Goal: Find specific page/section: Find specific page/section

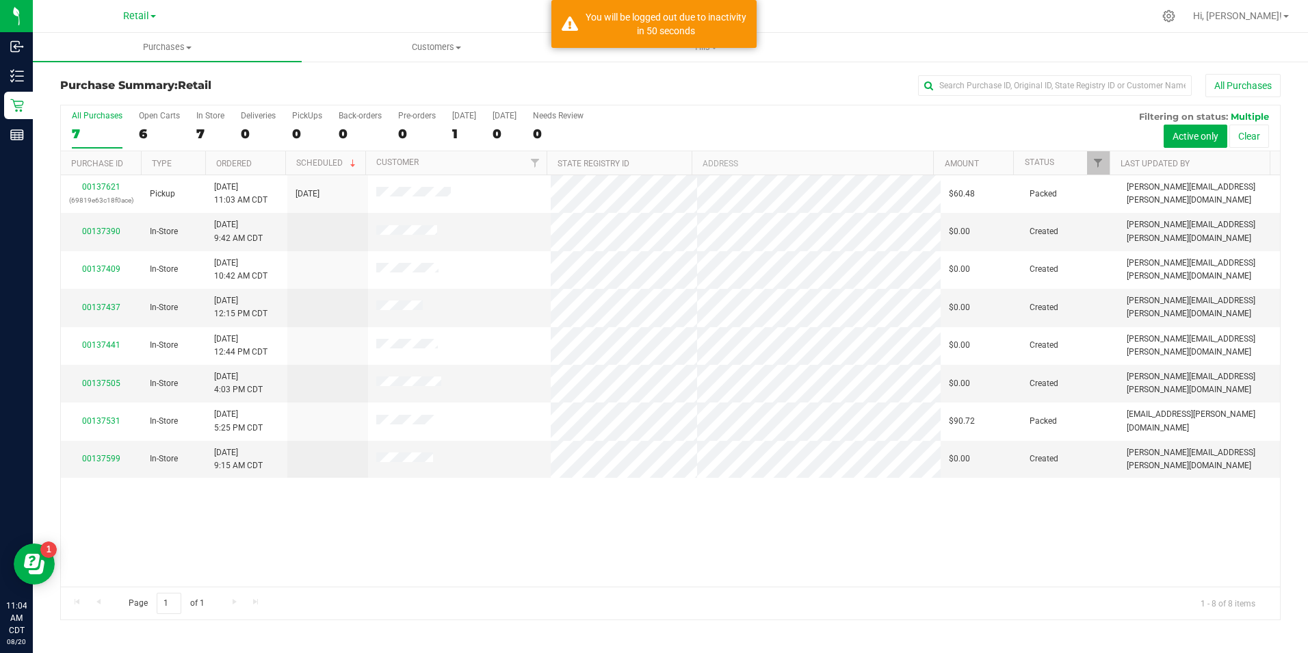
click at [0, 0] on p "Retail" at bounding box center [0, 0] width 0 height 0
click at [704, 38] on div "You will be logged out due to inactivity in 50 seconds" at bounding box center [653, 24] width 205 height 48
click at [709, 51] on span "Tills" at bounding box center [706, 47] width 268 height 12
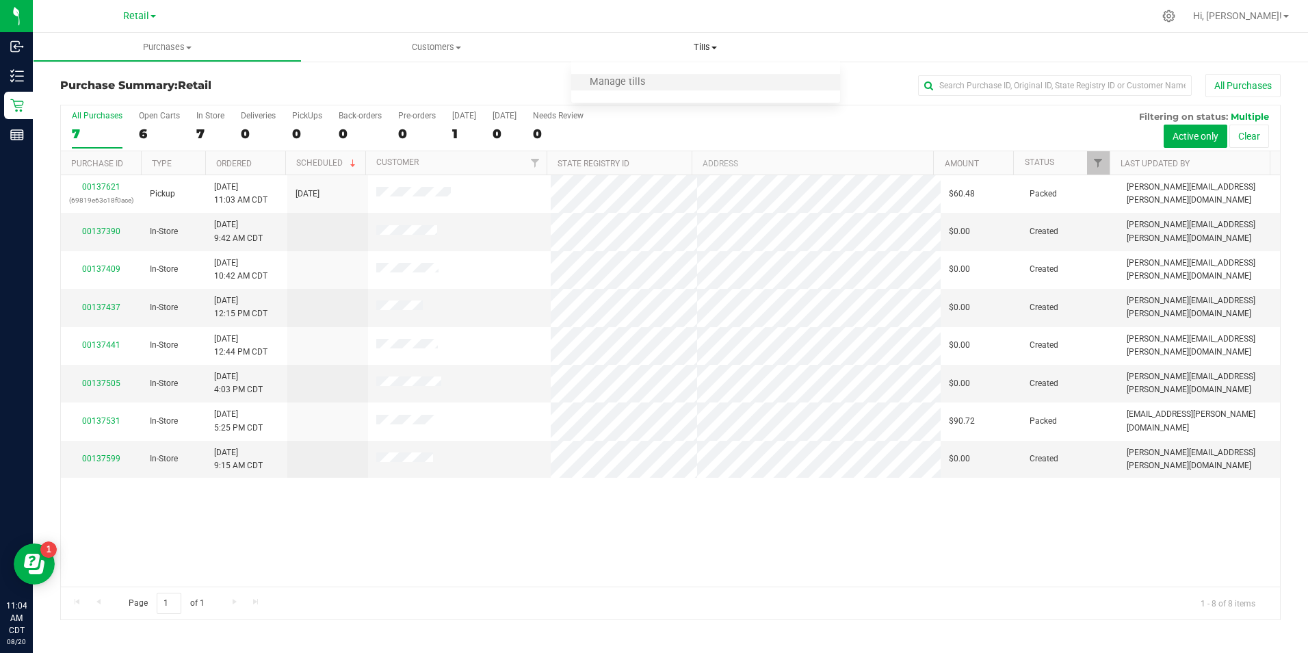
click at [636, 75] on li "Manage tills" at bounding box center [705, 83] width 269 height 16
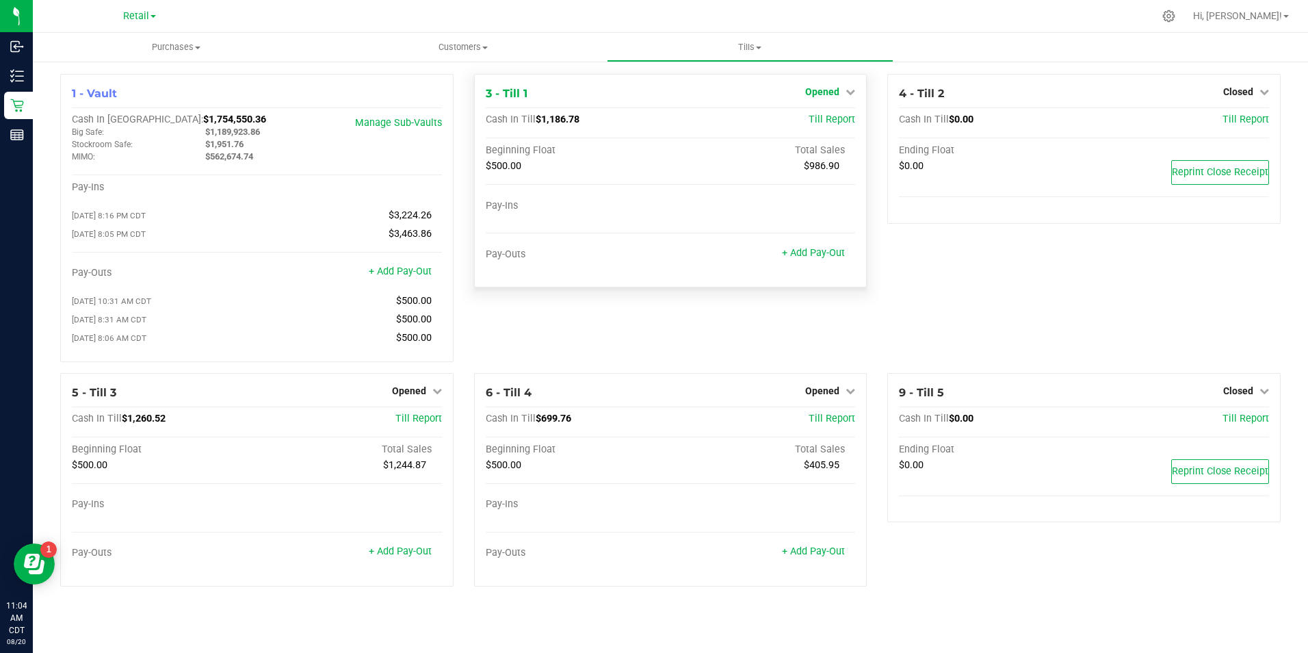
click at [846, 93] on icon at bounding box center [851, 92] width 10 height 10
click at [837, 118] on link "Close Till" at bounding box center [824, 120] width 37 height 11
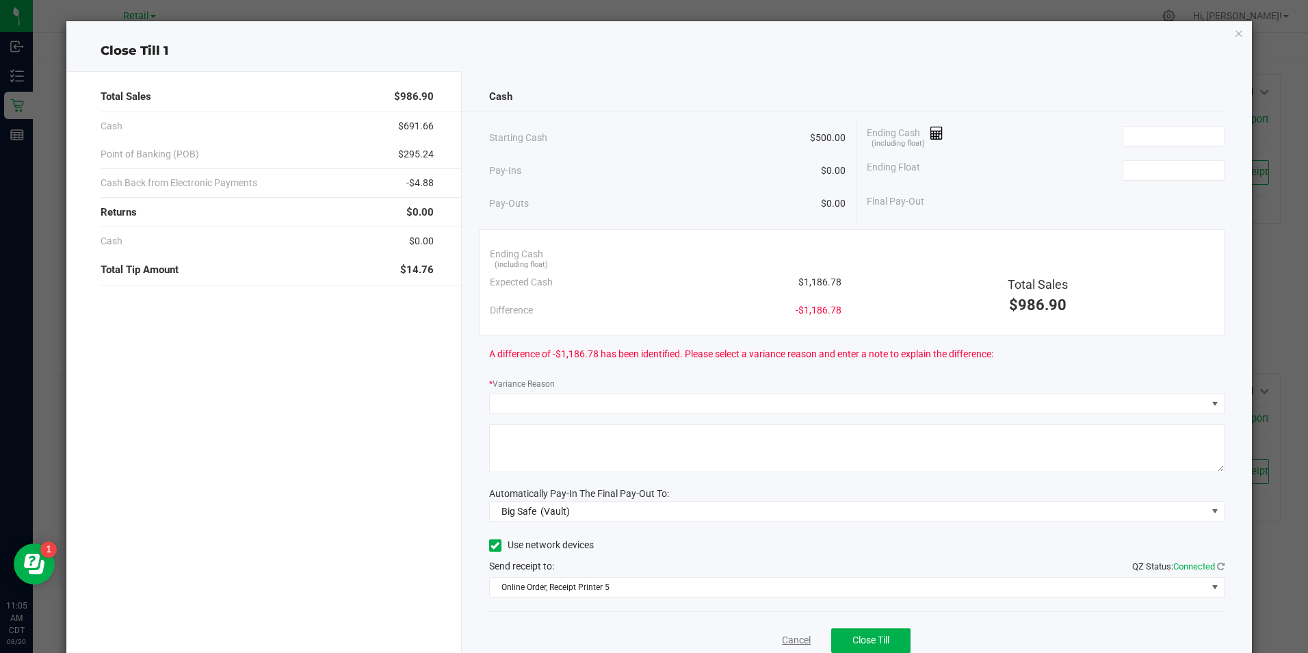
click at [787, 638] on link "Cancel" at bounding box center [796, 640] width 29 height 14
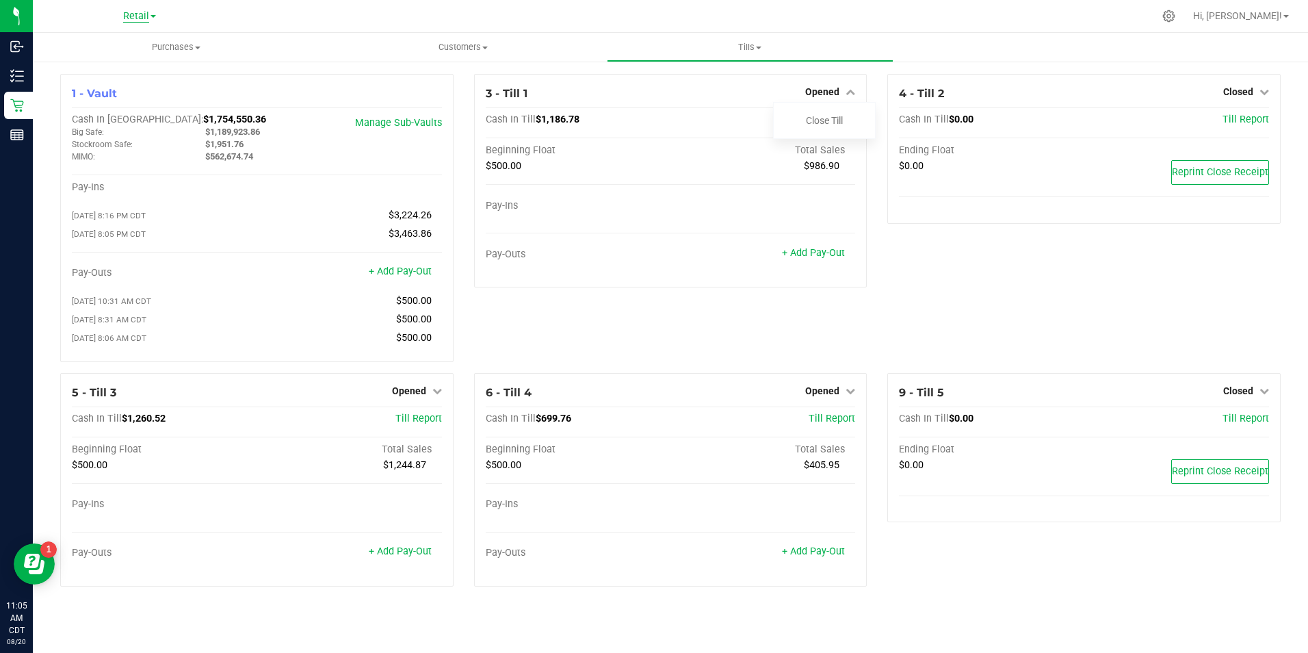
click at [136, 10] on span "Retail" at bounding box center [136, 16] width 26 height 12
click at [109, 49] on link "Manufacturing" at bounding box center [140, 48] width 200 height 18
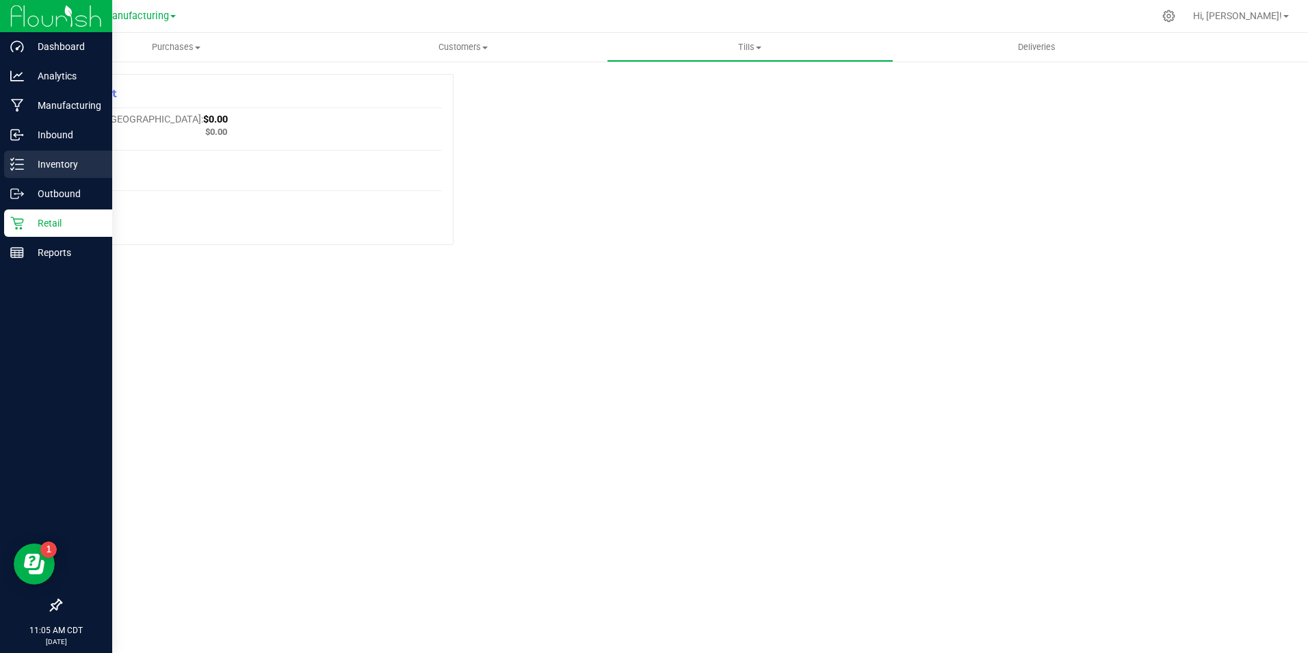
click at [19, 164] on line at bounding box center [20, 164] width 8 height 0
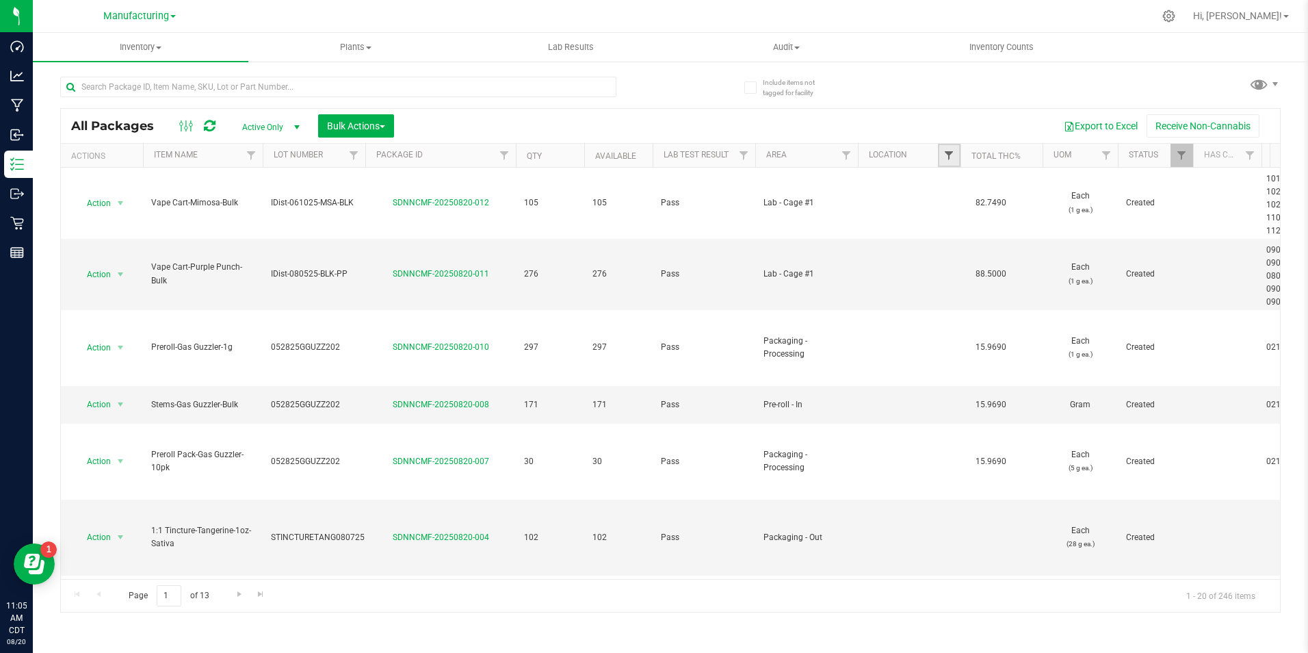
click at [946, 153] on span "Filter" at bounding box center [948, 155] width 11 height 11
click at [843, 155] on span "Filter" at bounding box center [846, 155] width 11 height 11
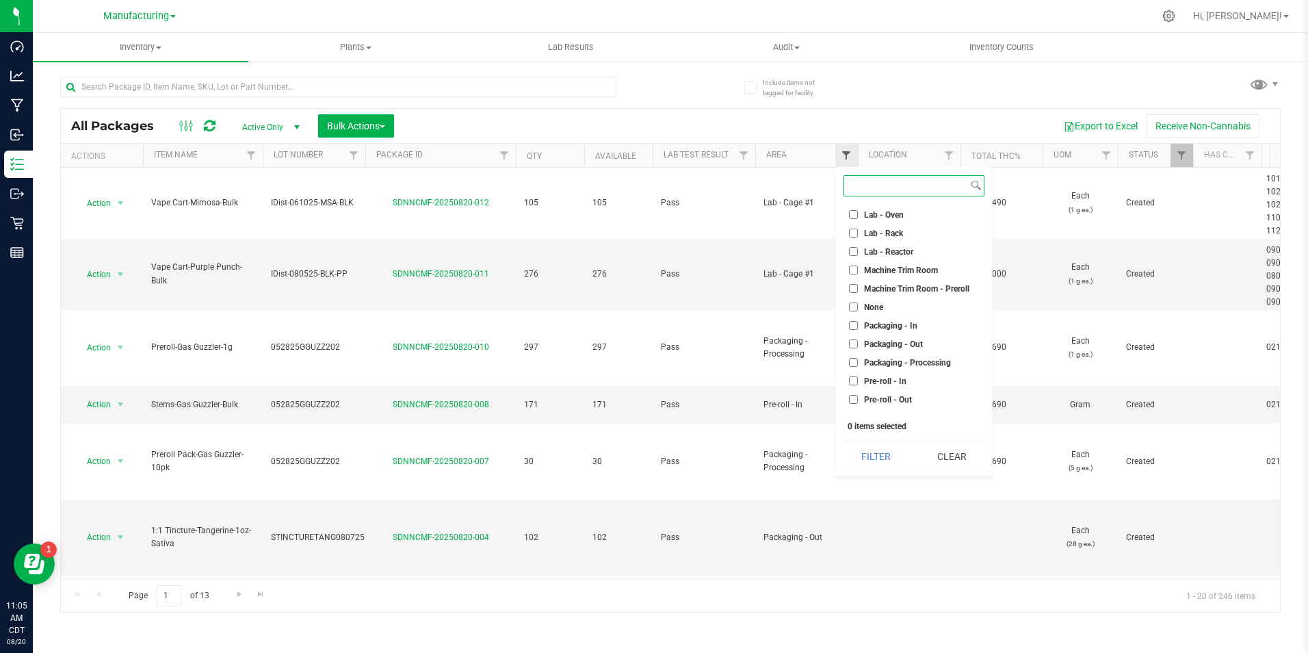
scroll to position [283, 0]
click at [856, 338] on input "Packaging - Out" at bounding box center [853, 336] width 9 height 9
checkbox input "true"
click at [883, 456] on button "Filter" at bounding box center [877, 456] width 66 height 30
